Goal: Download file/media

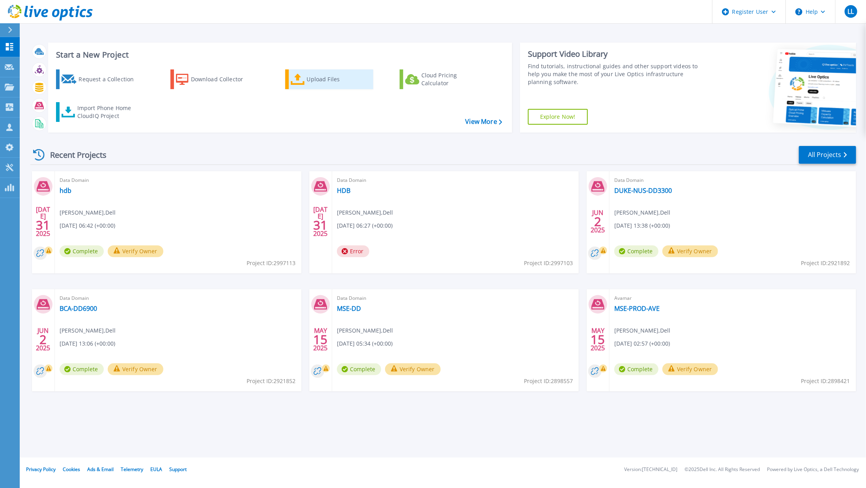
click at [333, 85] on div "Upload Files" at bounding box center [338, 79] width 63 height 16
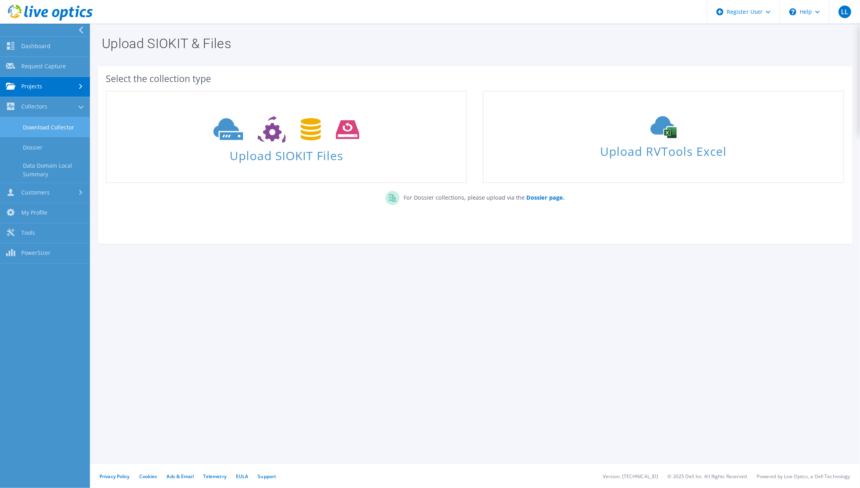
click at [34, 129] on link "Download Collector" at bounding box center [45, 127] width 90 height 20
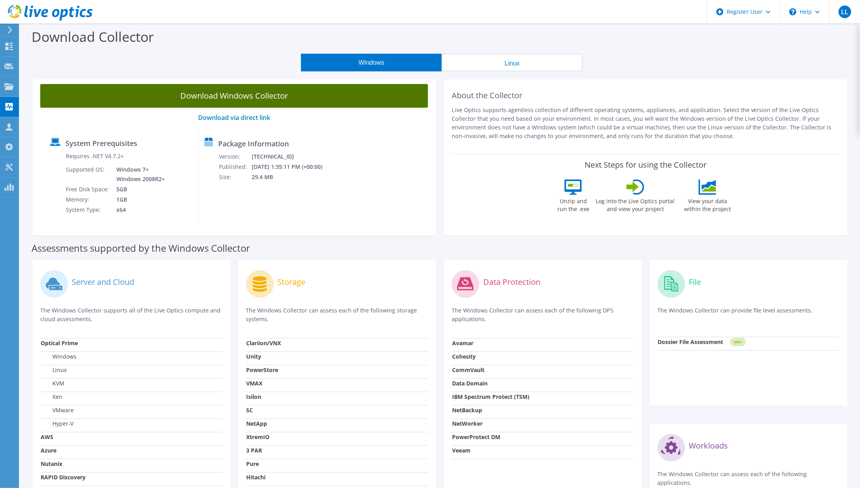
click at [256, 100] on link "Download Windows Collector" at bounding box center [234, 96] width 388 height 24
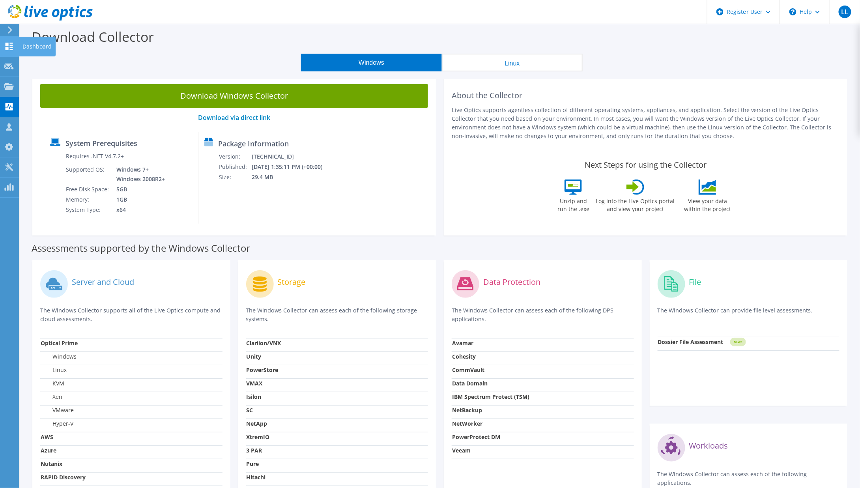
click at [9, 48] on icon at bounding box center [8, 46] width 9 height 7
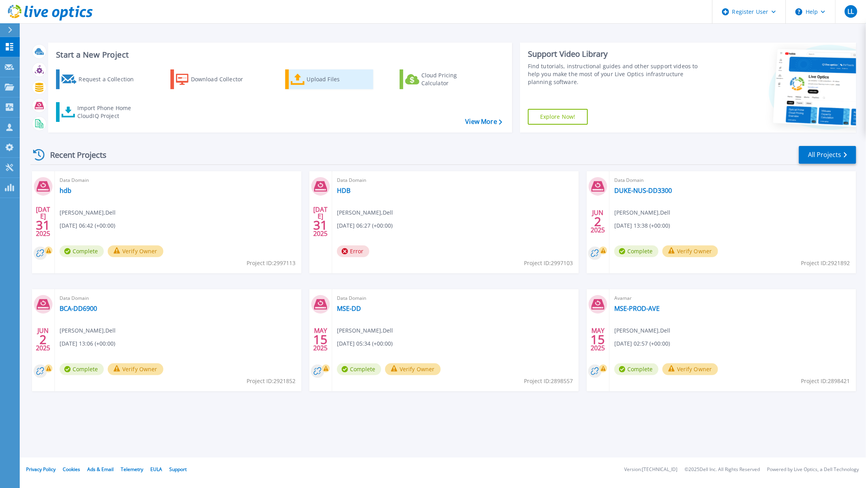
click at [339, 77] on div "Upload Files" at bounding box center [338, 79] width 63 height 16
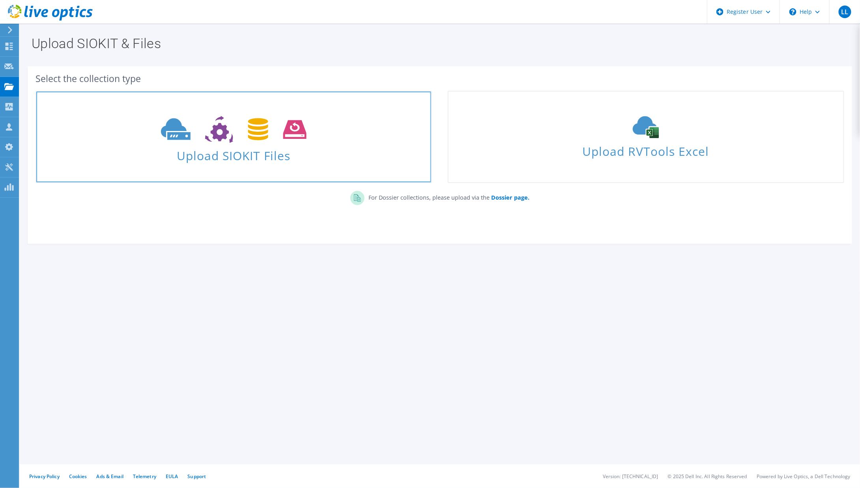
click at [311, 148] on span "Upload SIOKIT Files" at bounding box center [233, 153] width 395 height 17
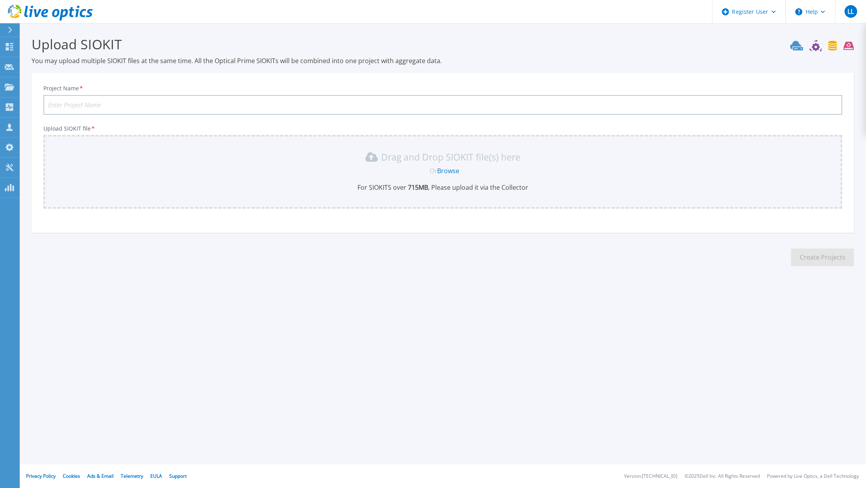
click at [245, 102] on input "Project Name *" at bounding box center [442, 105] width 799 height 20
type input "NUS Avamar"
click at [453, 170] on link "Browse" at bounding box center [448, 171] width 22 height 9
